Goal: Find contact information: Find contact information

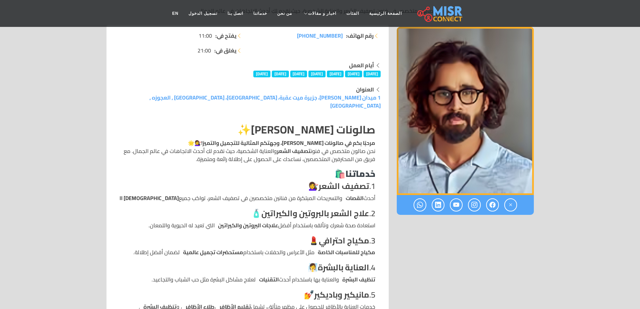
scroll to position [134, 0]
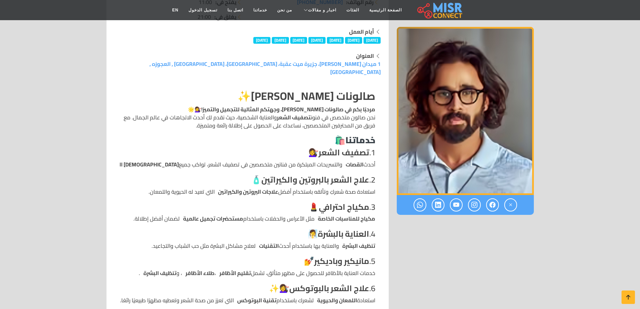
click at [333, 160] on li "أحدث القصات والتسريحات المبتكرة من فنانين متخصصين في تصفيف الشعر، تواكب جميع ال…" at bounding box center [247, 164] width 255 height 8
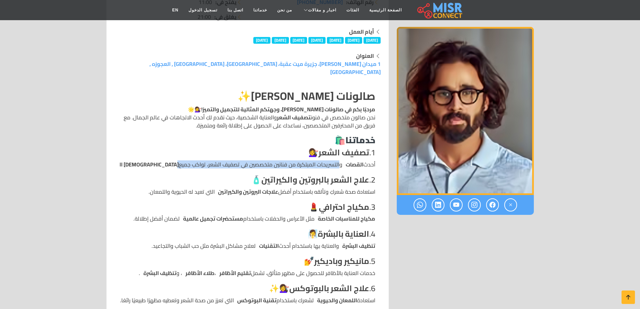
click at [333, 160] on li "أحدث القصات والتسريحات المبتكرة من فنانين متخصصين في تصفيف الشعر، تواكب جميع ال…" at bounding box center [247, 164] width 255 height 8
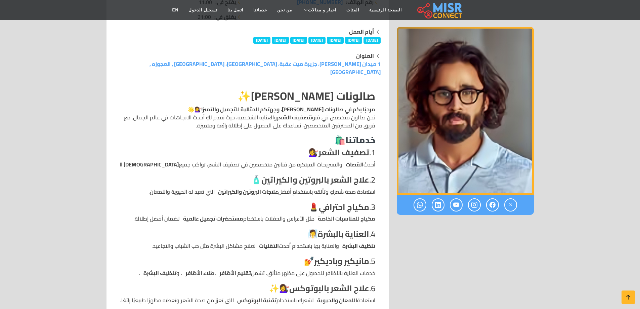
click at [458, 248] on div at bounding box center [465, 234] width 145 height 486
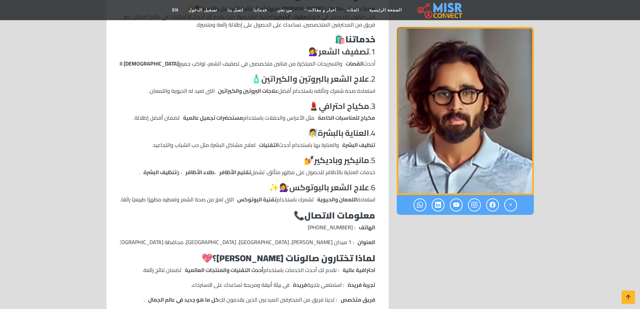
drag, startPoint x: 344, startPoint y: 229, endPoint x: 200, endPoint y: 242, distance: 144.5
click at [201, 242] on div "صالونات [PERSON_NAME] ✨ مرحبًا بكم في صالونات [PERSON_NAME]، وجهتكم المثالية لل…" at bounding box center [247, 176] width 255 height 375
drag, startPoint x: 293, startPoint y: 260, endPoint x: 310, endPoint y: 269, distance: 18.6
click at [297, 266] on li "احترافية عالية : نقدم لكِ أحدث الخدمات باستخدام أحدث التقنيات والمنتجات العالمي…" at bounding box center [247, 270] width 255 height 8
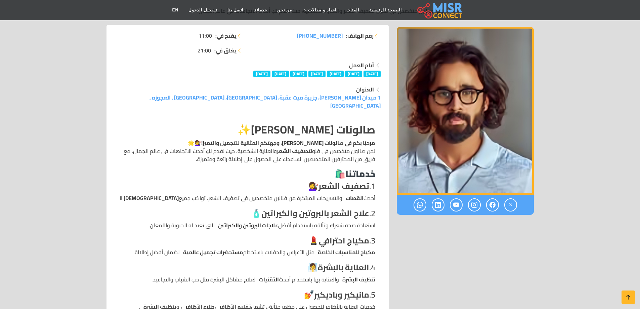
scroll to position [0, 0]
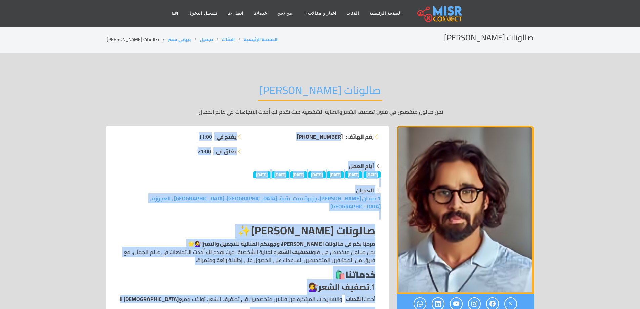
drag, startPoint x: 147, startPoint y: 251, endPoint x: 583, endPoint y: 193, distance: 440.1
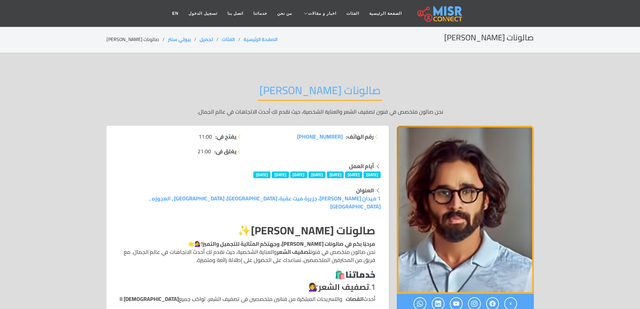
drag, startPoint x: 602, startPoint y: 195, endPoint x: 598, endPoint y: 196, distance: 4.4
